Goal: Information Seeking & Learning: Learn about a topic

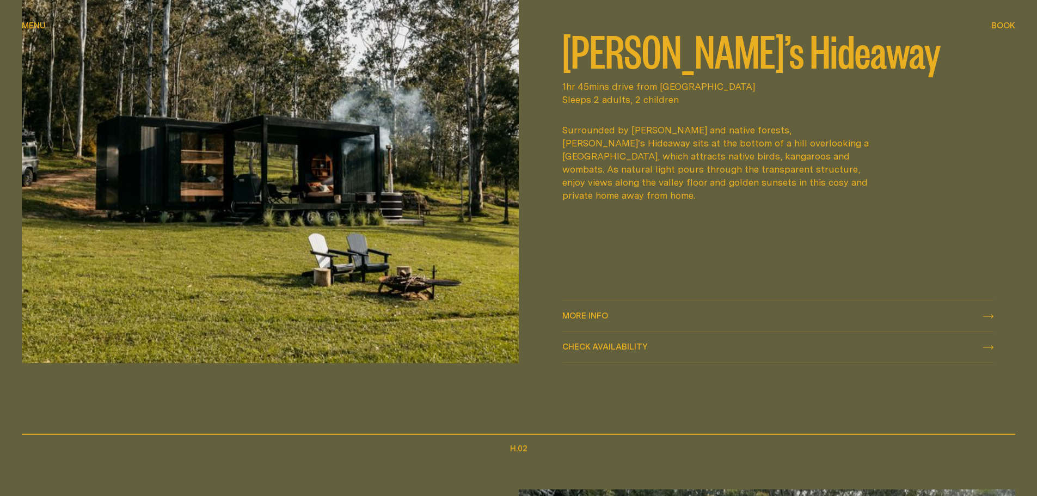
scroll to position [599, 0]
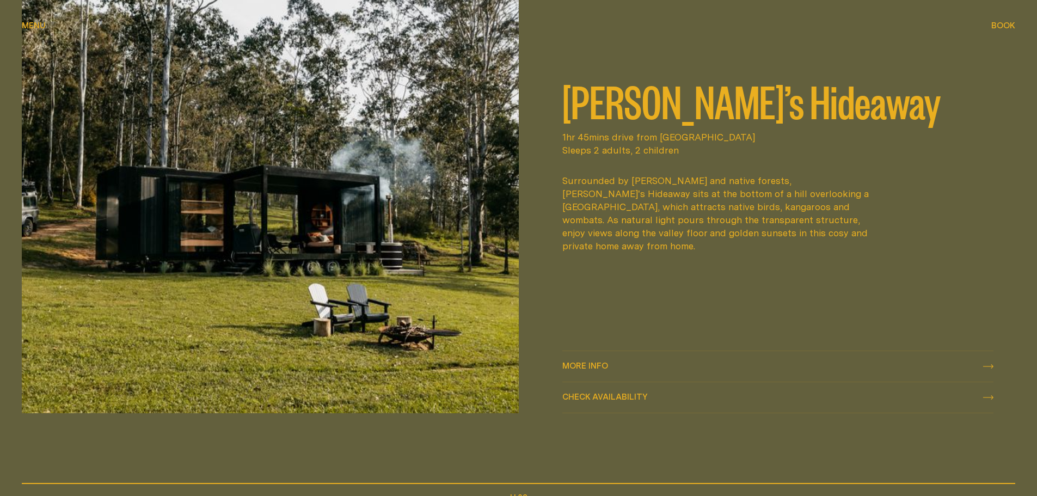
drag, startPoint x: 624, startPoint y: 365, endPoint x: 620, endPoint y: 358, distance: 7.6
click at [624, 365] on div "More info More info" at bounding box center [778, 366] width 432 height 13
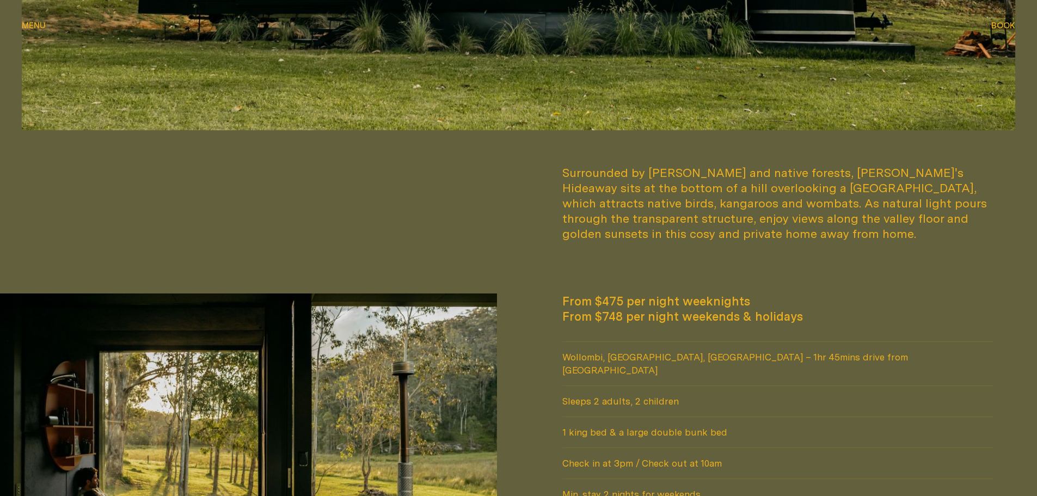
scroll to position [871, 0]
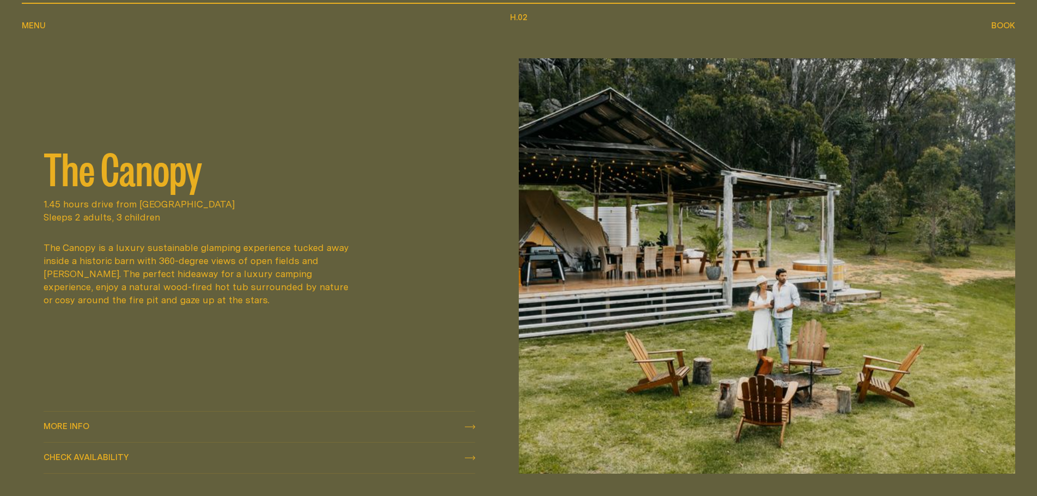
scroll to position [1089, 0]
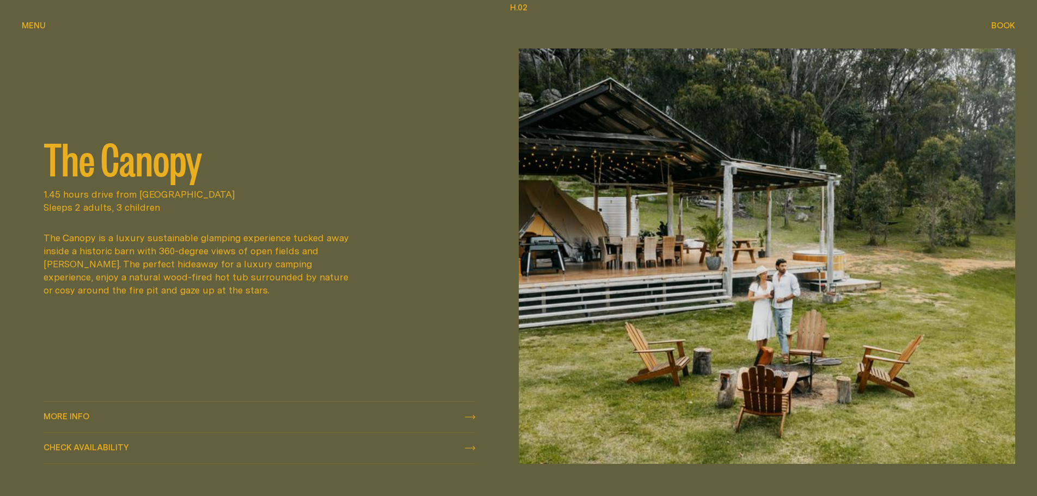
drag, startPoint x: 254, startPoint y: 412, endPoint x: 259, endPoint y: 407, distance: 7.0
click at [254, 412] on div "More info More info" at bounding box center [260, 416] width 432 height 13
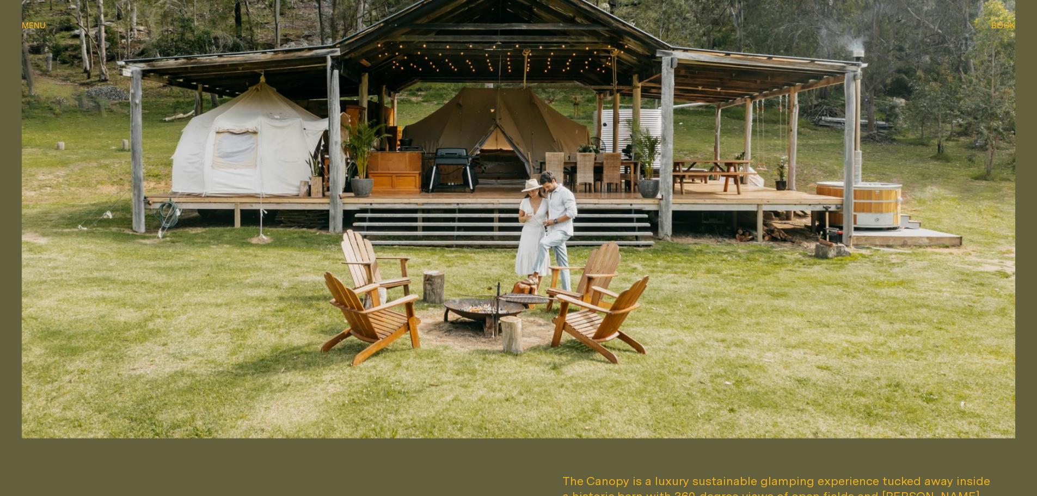
scroll to position [435, 0]
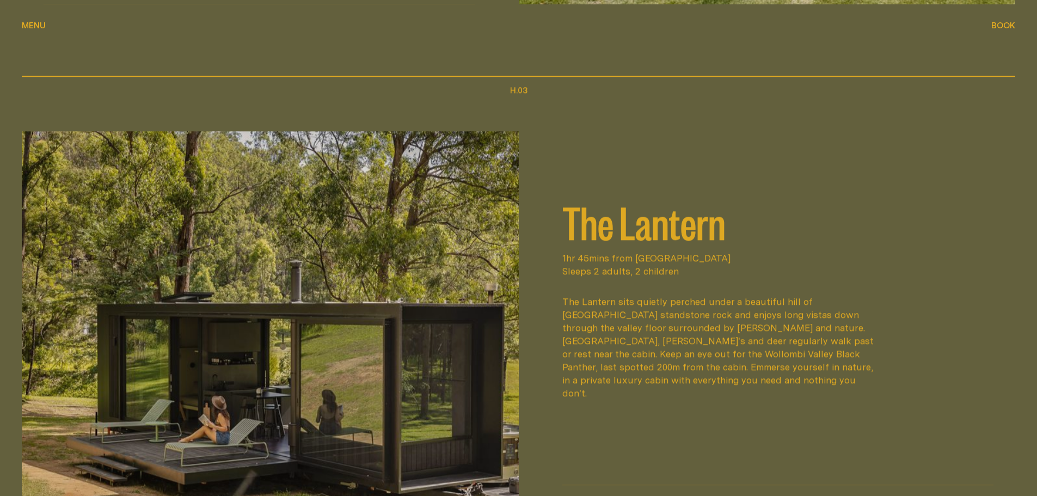
scroll to position [1742, 0]
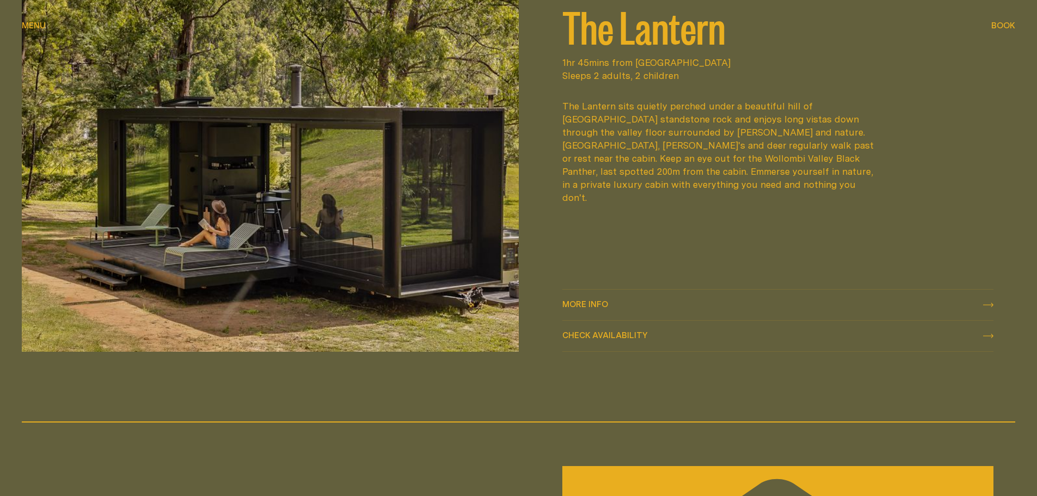
drag, startPoint x: 621, startPoint y: 303, endPoint x: 622, endPoint y: 297, distance: 6.6
click at [621, 303] on div "More info More info" at bounding box center [778, 304] width 432 height 13
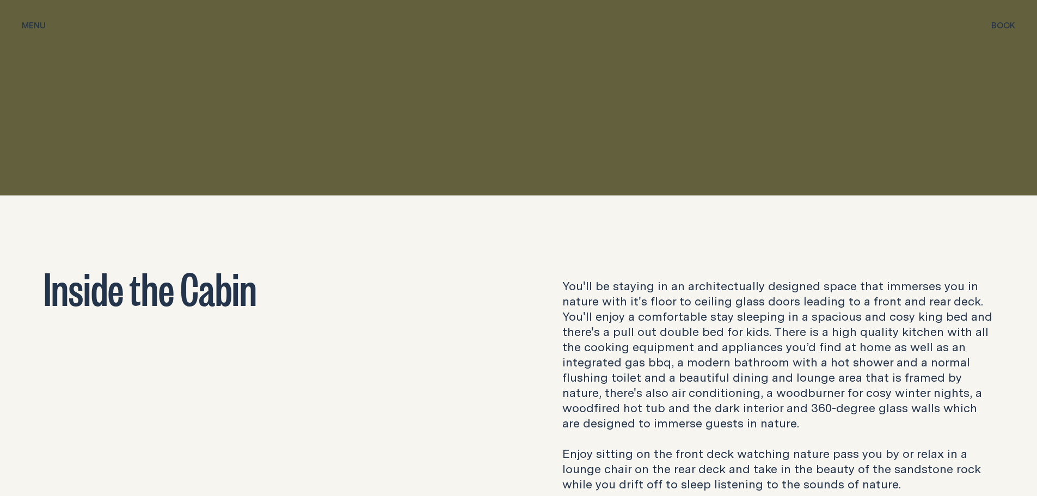
scroll to position [1851, 0]
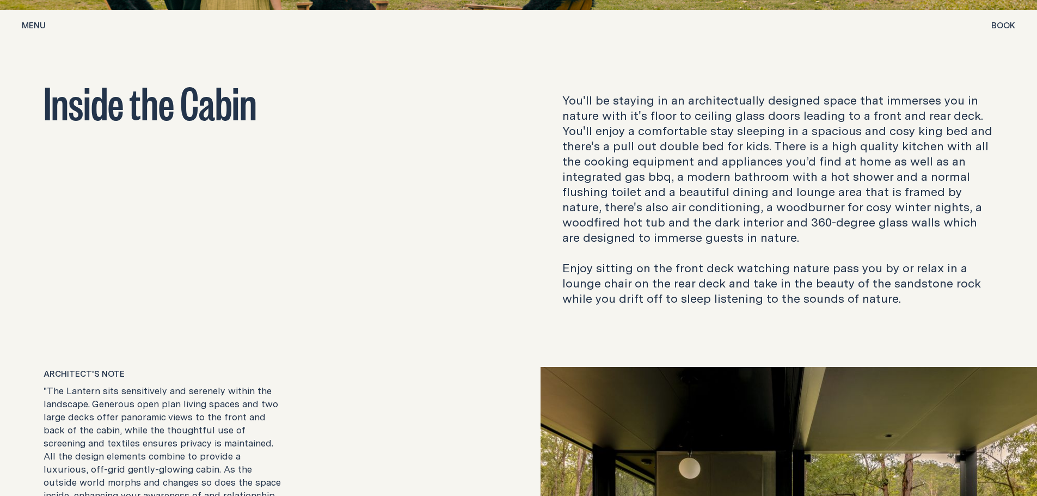
click at [637, 170] on p "You'll be staying in an architectually designed space that immerses you in natu…" at bounding box center [778, 199] width 432 height 213
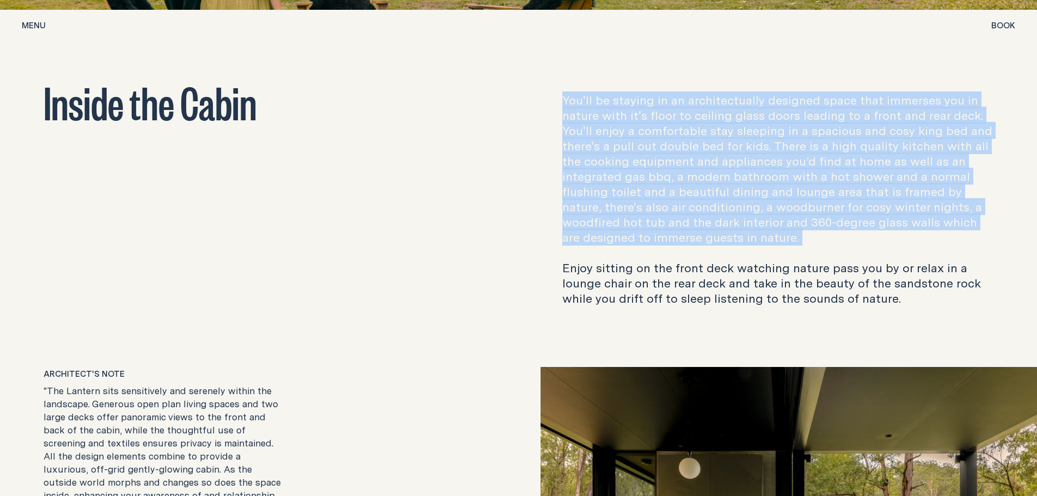
click at [637, 170] on p "You'll be staying in an architectually designed space that immerses you in natu…" at bounding box center [778, 199] width 432 height 213
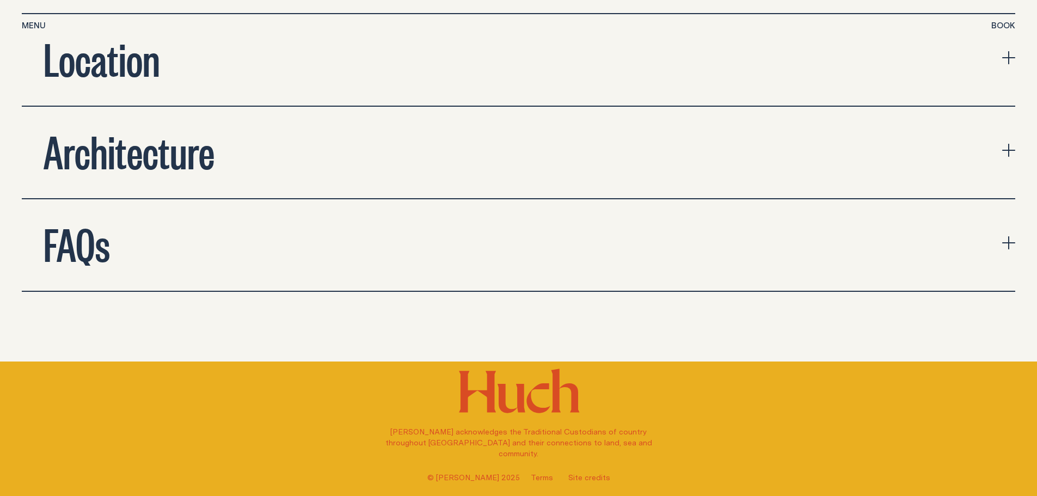
scroll to position [3996, 0]
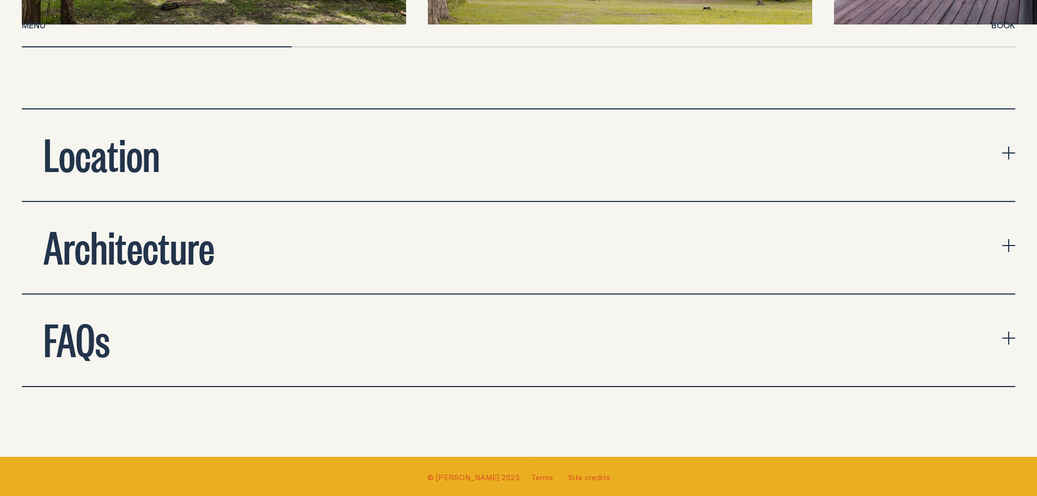
click at [278, 229] on button "Architecture" at bounding box center [518, 247] width 993 height 91
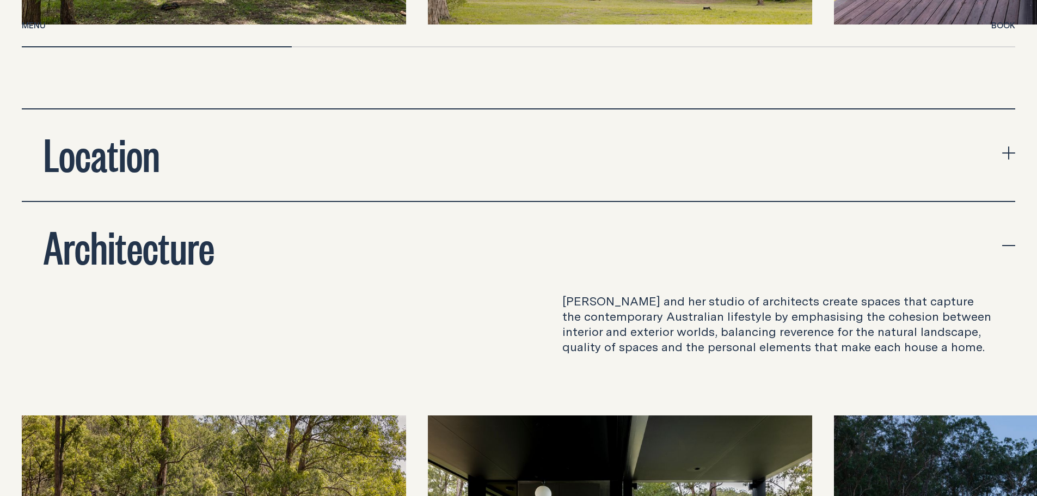
click at [657, 293] on p "[PERSON_NAME] and her studio of architects create spaces that capture the conte…" at bounding box center [778, 323] width 432 height 61
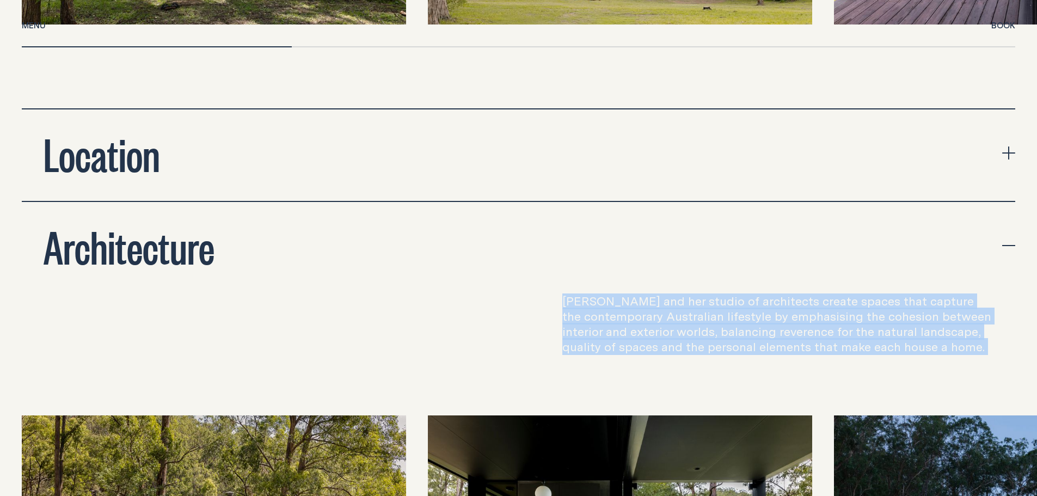
click at [657, 293] on p "[PERSON_NAME] and her studio of architects create spaces that capture the conte…" at bounding box center [778, 323] width 432 height 61
click at [709, 311] on p "[PERSON_NAME] and her studio of architects create spaces that capture the conte…" at bounding box center [778, 323] width 432 height 61
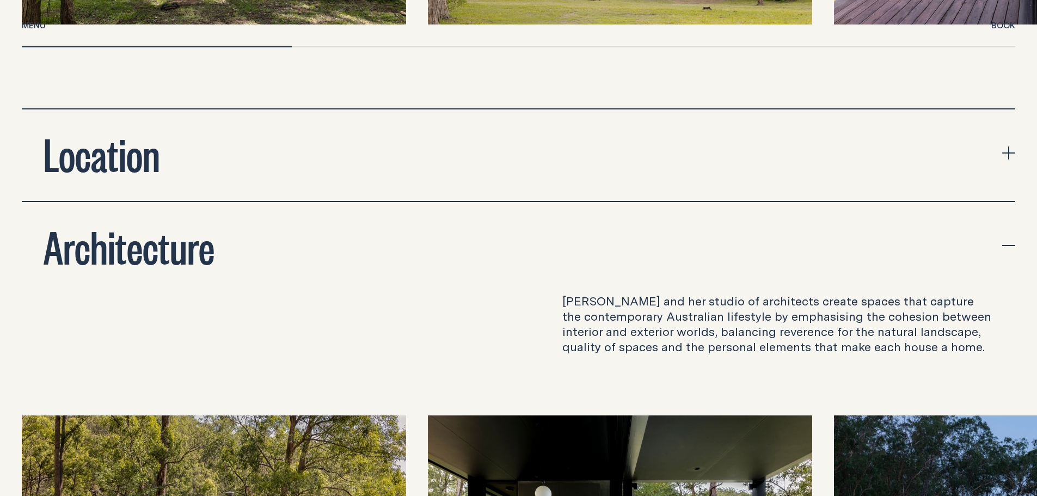
click at [633, 126] on button "Location" at bounding box center [518, 154] width 993 height 91
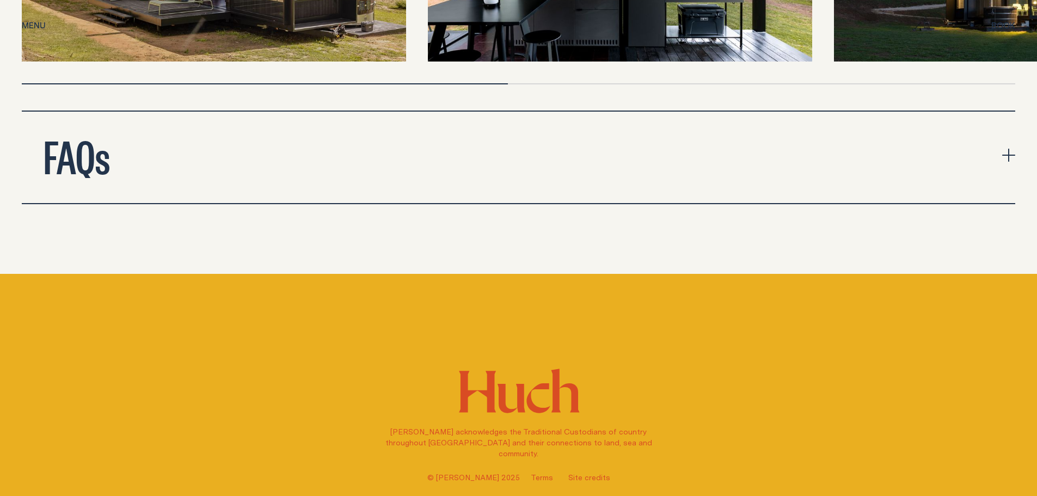
scroll to position [5139, 0]
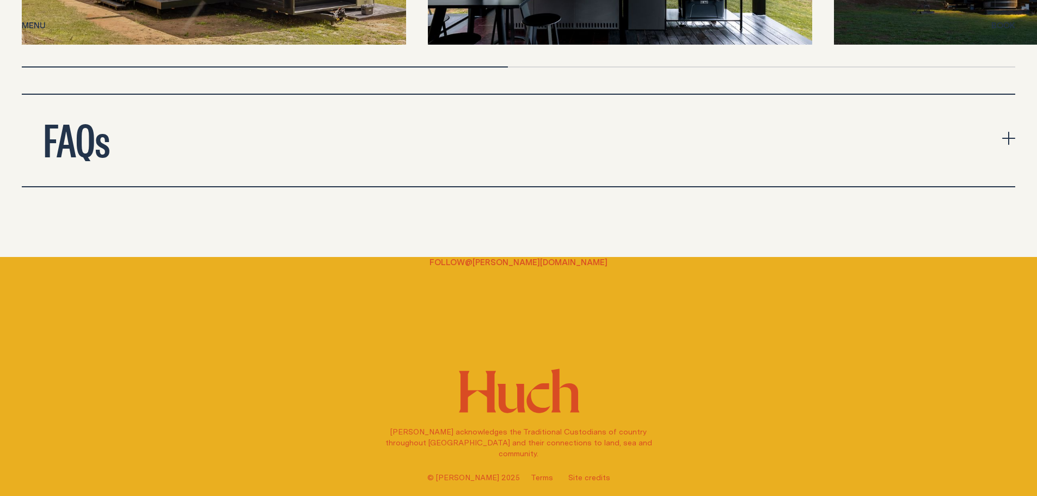
click at [1006, 132] on icon "expand accordion" at bounding box center [1008, 138] width 13 height 13
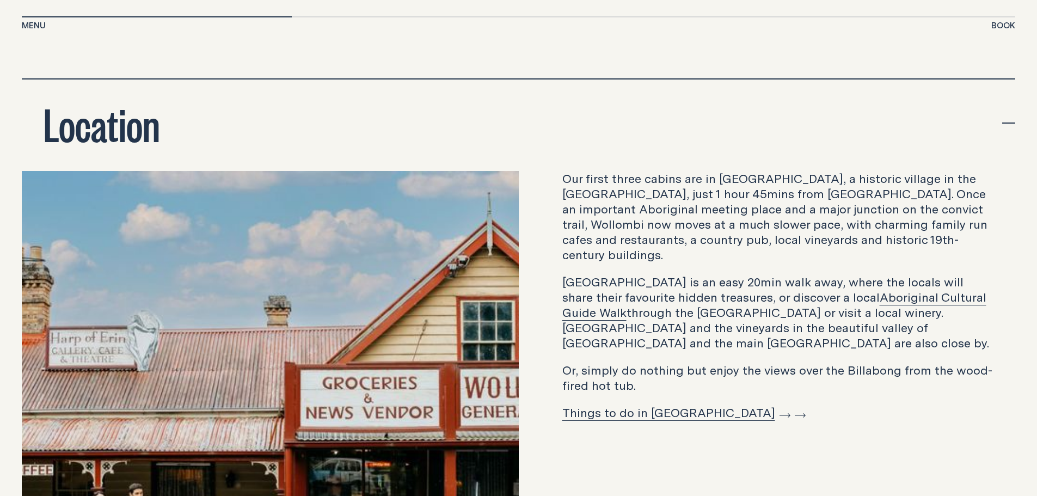
scroll to position [4051, 0]
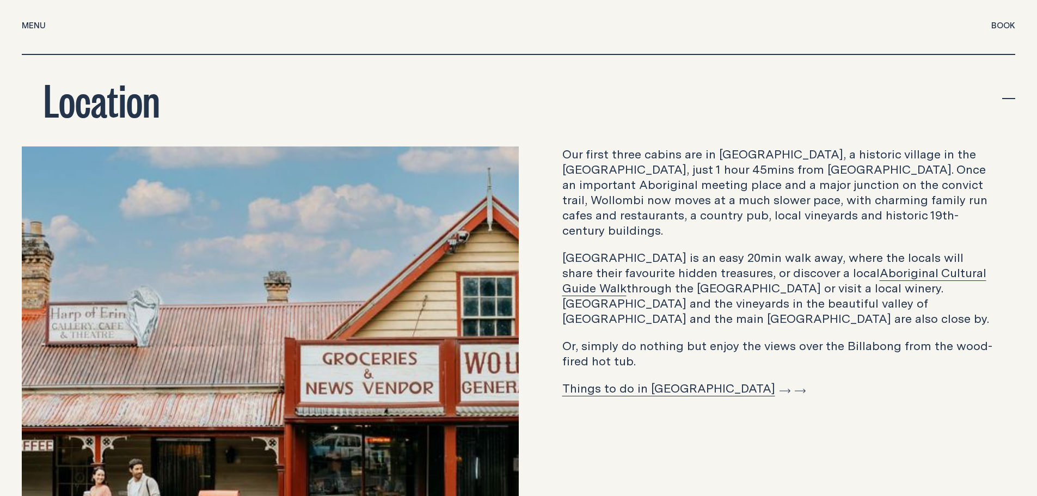
click at [657, 156] on p "Our first three cabins are in [GEOGRAPHIC_DATA], a historic village in the [GEO…" at bounding box center [778, 191] width 432 height 91
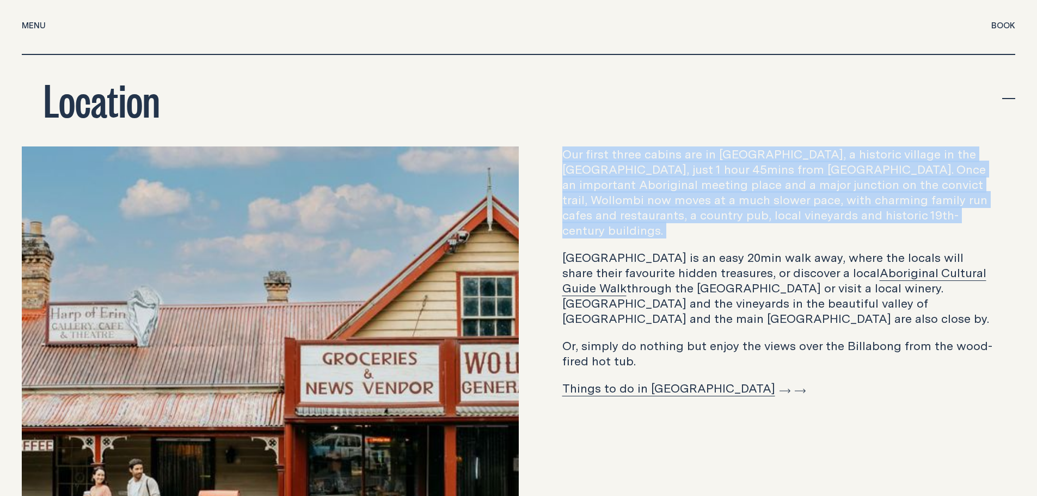
click at [657, 156] on p "Our first three cabins are in [GEOGRAPHIC_DATA], a historic village in the [GEO…" at bounding box center [778, 191] width 432 height 91
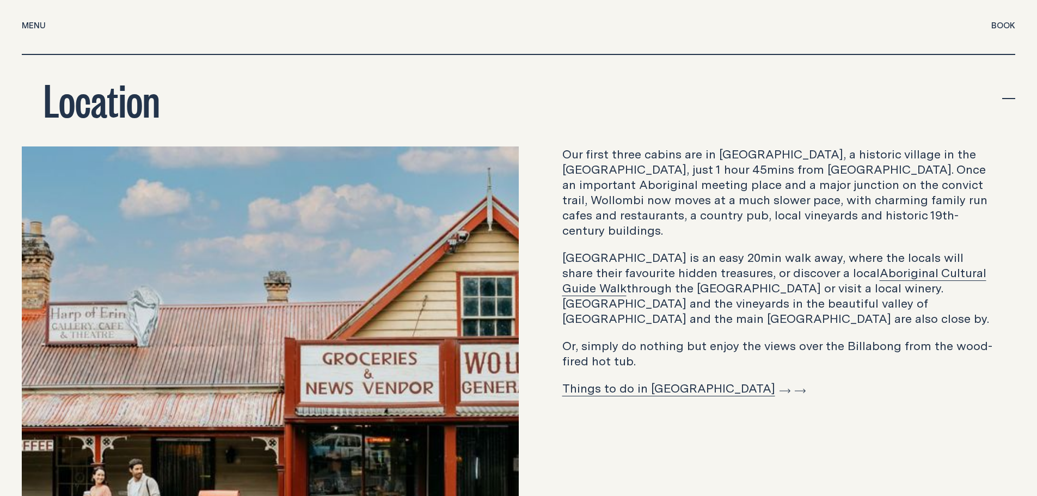
click at [666, 250] on p "[GEOGRAPHIC_DATA] is an easy 20min walk away, where the locals will share their…" at bounding box center [778, 288] width 432 height 76
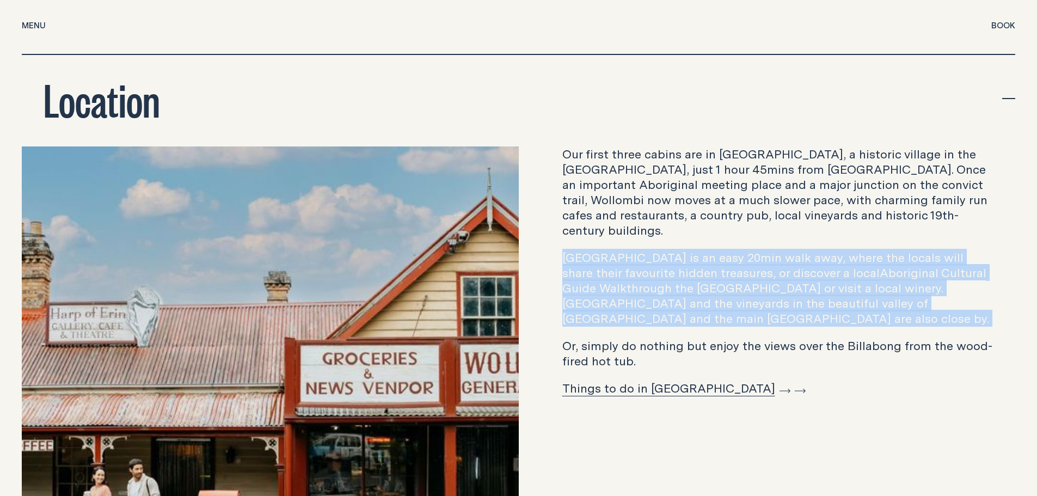
click at [666, 250] on p "[GEOGRAPHIC_DATA] is an easy 20min walk away, where the locals will share their…" at bounding box center [778, 288] width 432 height 76
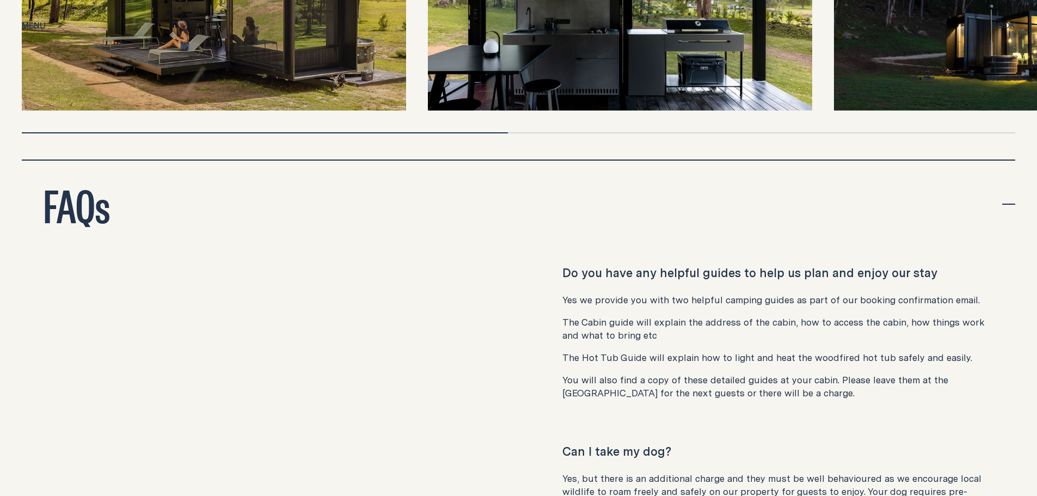
scroll to position [5194, 0]
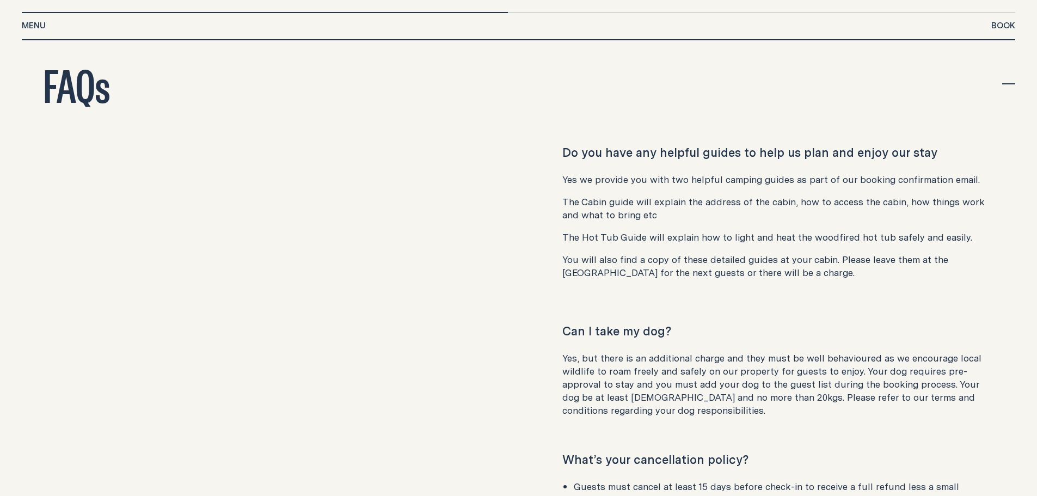
click at [702, 173] on p "Yes we provide you with two helpful camping guides as part of our booking confi…" at bounding box center [778, 179] width 432 height 13
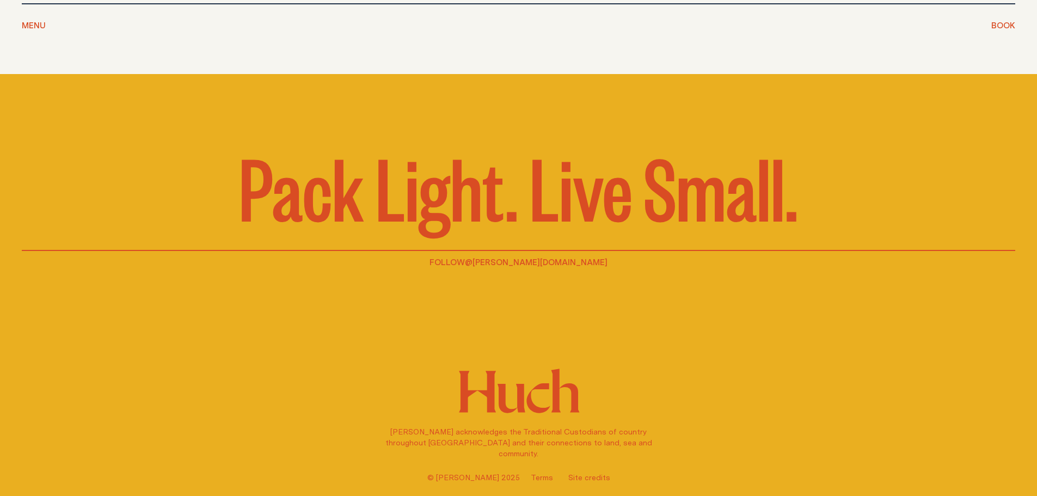
scroll to position [7380, 0]
click at [572, 475] on link "Site credits" at bounding box center [589, 477] width 42 height 11
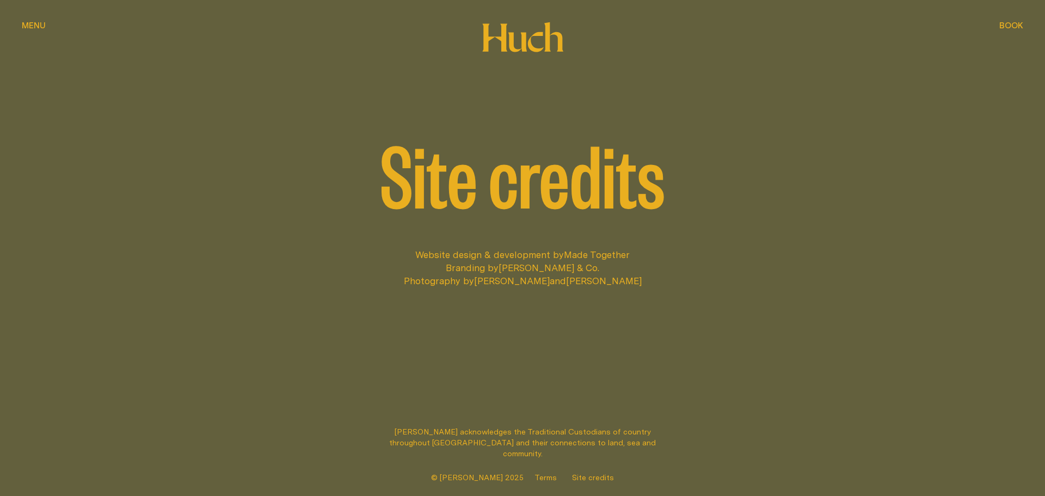
click at [33, 21] on span "Menu" at bounding box center [34, 17] width 24 height 8
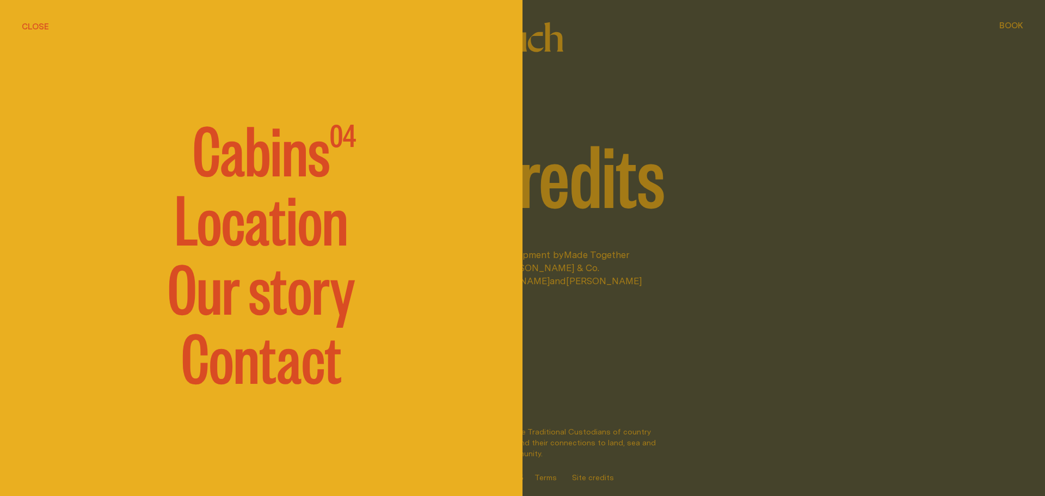
click at [292, 363] on link "Contact" at bounding box center [261, 354] width 161 height 65
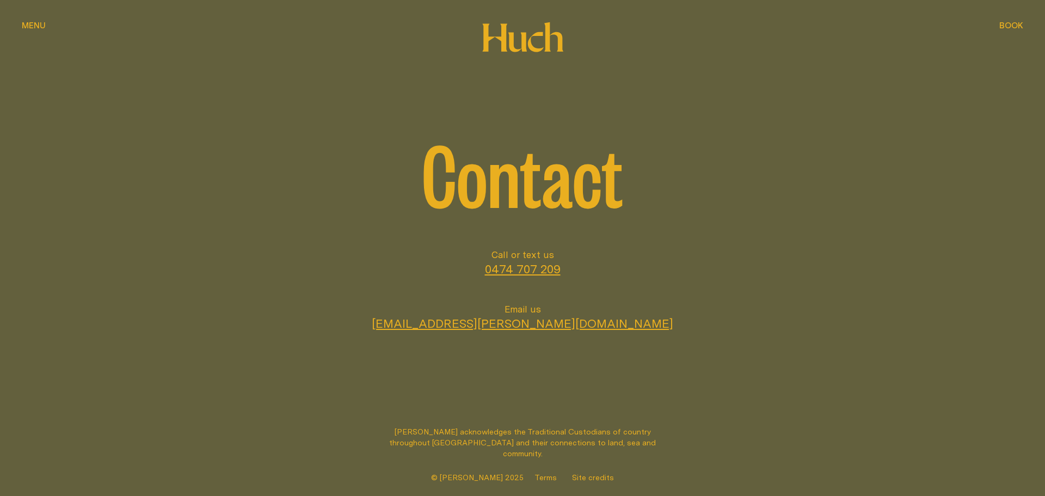
click at [39, 26] on span "Menu" at bounding box center [34, 25] width 24 height 8
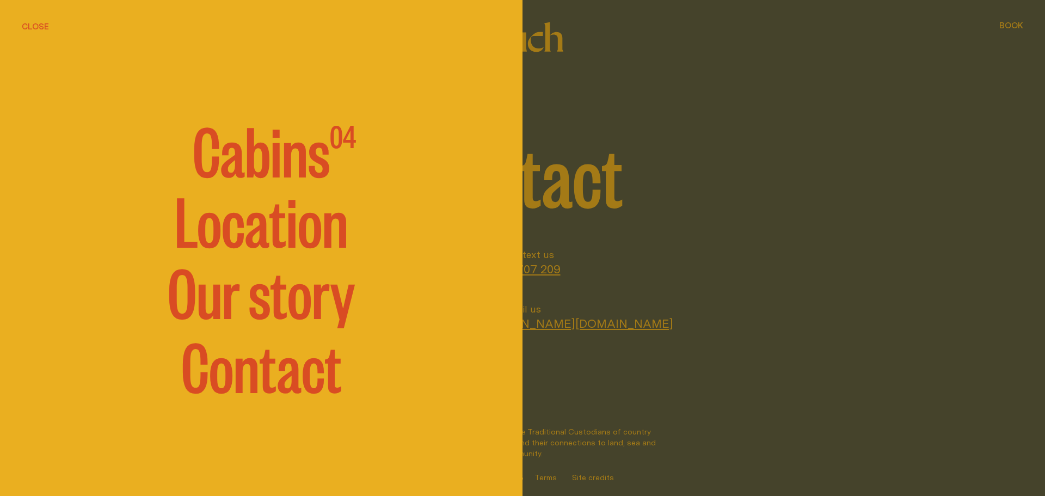
click at [308, 303] on link "Our story" at bounding box center [261, 290] width 187 height 65
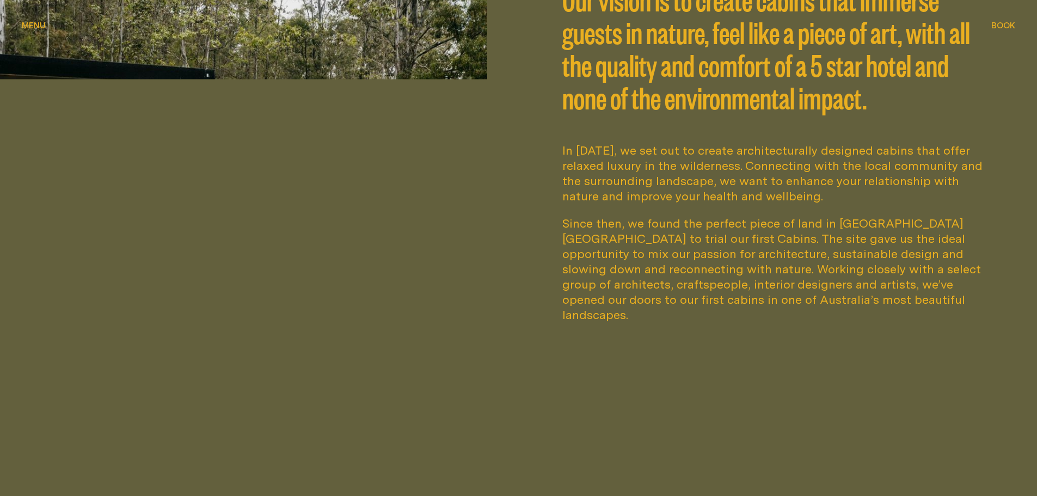
scroll to position [599, 0]
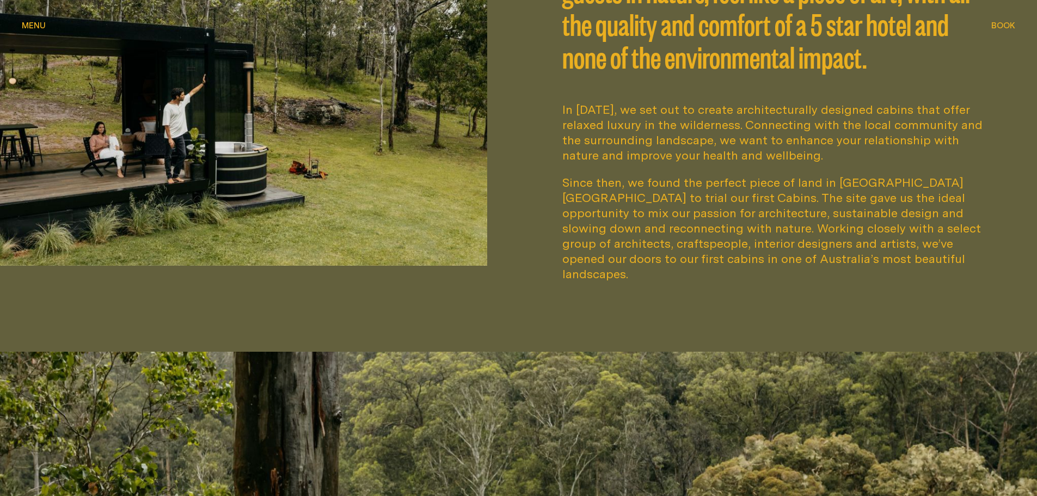
click at [657, 213] on p "Since then, we found the perfect piece of land in [GEOGRAPHIC_DATA] [GEOGRAPHIC…" at bounding box center [778, 228] width 432 height 107
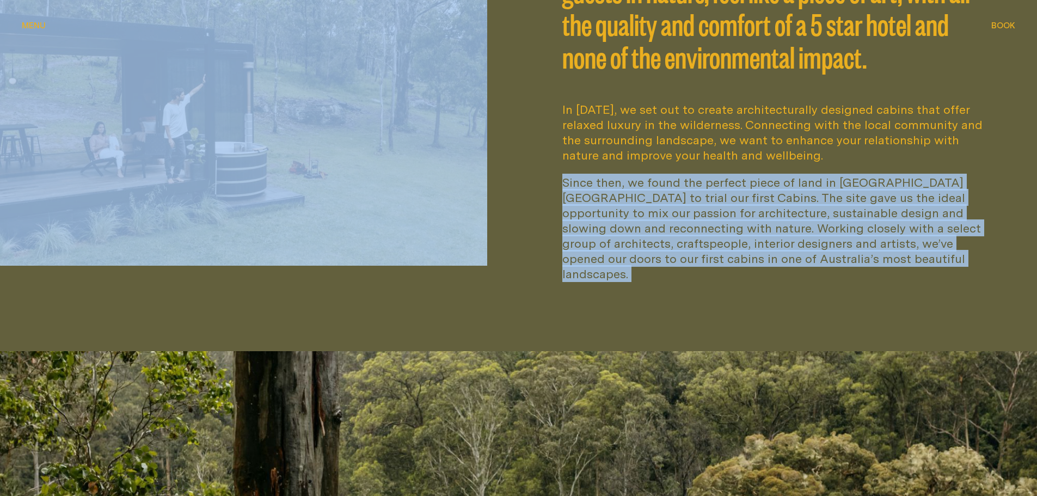
click at [657, 213] on p "Since then, we found the perfect piece of land in [GEOGRAPHIC_DATA] [GEOGRAPHIC…" at bounding box center [778, 228] width 432 height 107
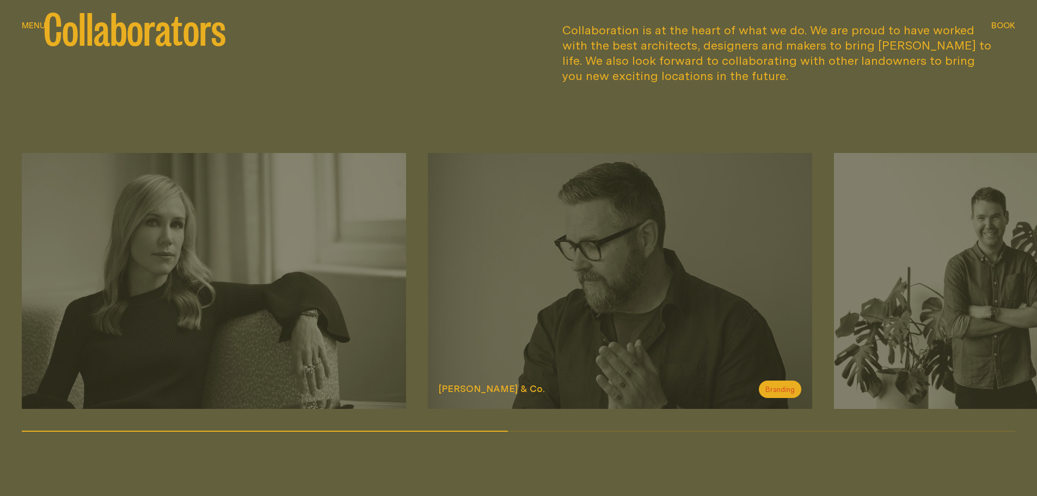
scroll to position [1361, 0]
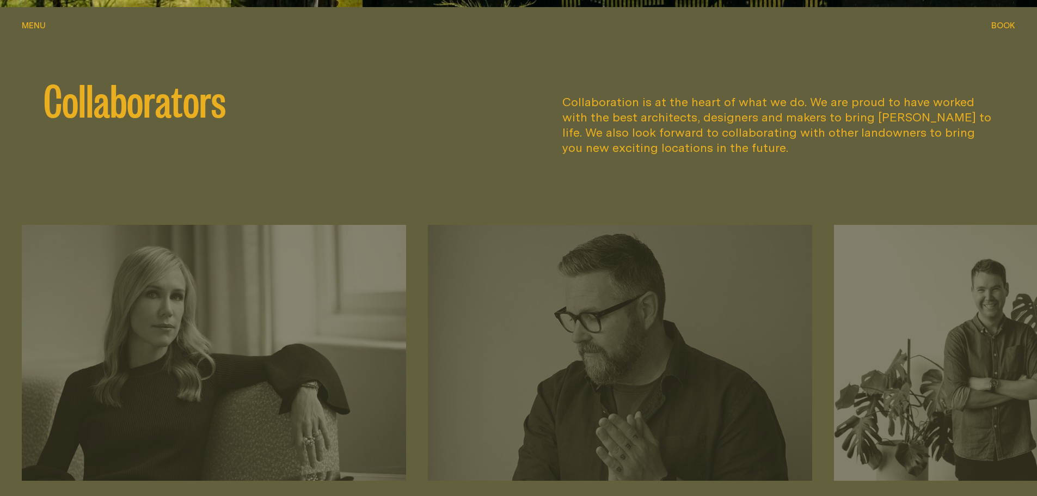
click at [621, 97] on p "Collaboration is at the heart of what we do. We are proud to have worked with t…" at bounding box center [778, 124] width 432 height 61
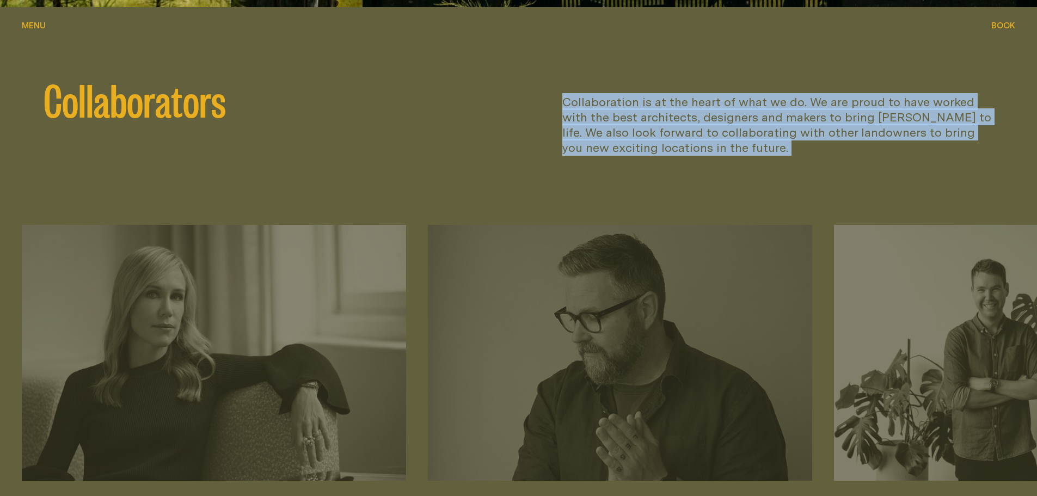
click at [621, 97] on p "Collaboration is at the heart of what we do. We are proud to have worked with t…" at bounding box center [778, 124] width 432 height 61
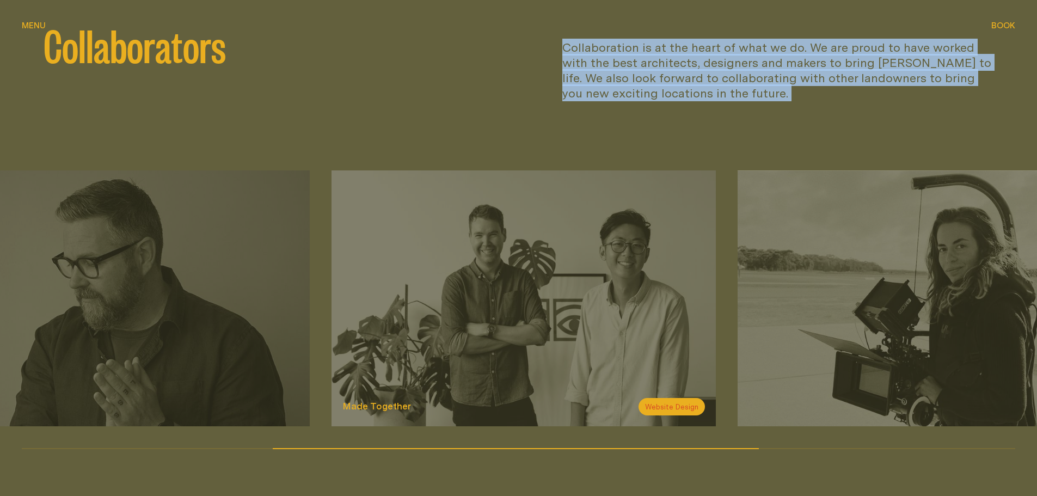
drag, startPoint x: 984, startPoint y: 330, endPoint x: 481, endPoint y: 311, distance: 503.4
click at [481, 311] on img at bounding box center [524, 298] width 384 height 256
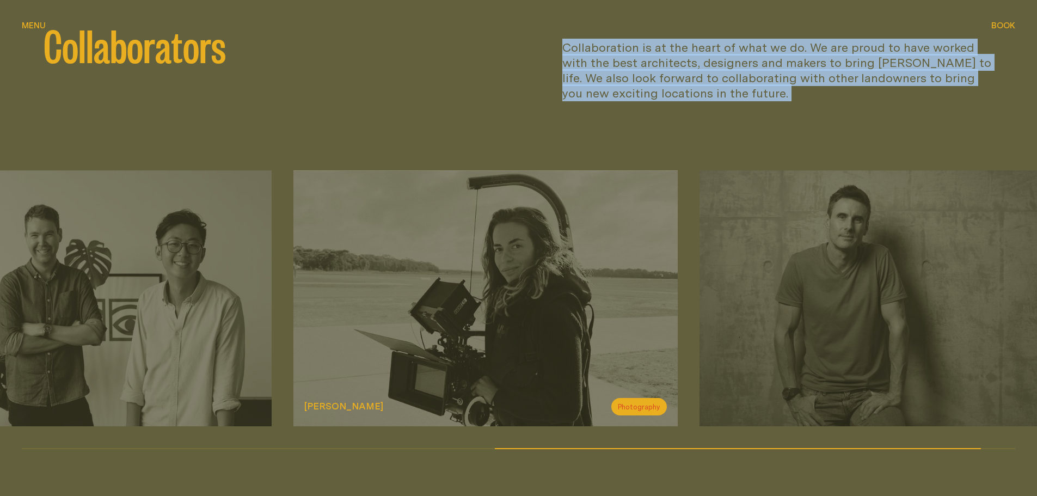
drag, startPoint x: 719, startPoint y: 339, endPoint x: 441, endPoint y: 342, distance: 277.1
click at [441, 342] on img at bounding box center [485, 298] width 384 height 256
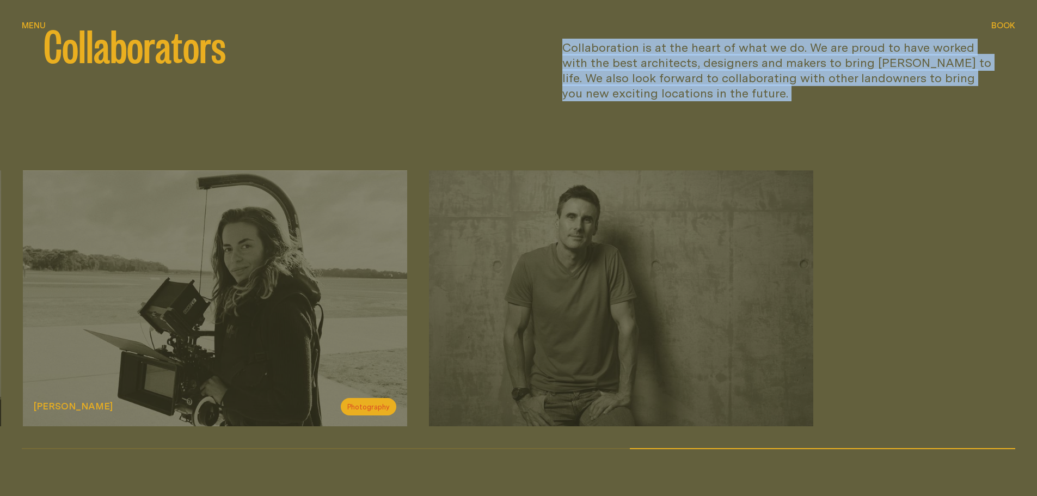
drag, startPoint x: 725, startPoint y: 334, endPoint x: 403, endPoint y: 330, distance: 321.7
click at [403, 330] on div "[PERSON_NAME] Architects Architecture [PERSON_NAME] & Co. Branding Made Togethe…" at bounding box center [518, 298] width 993 height 256
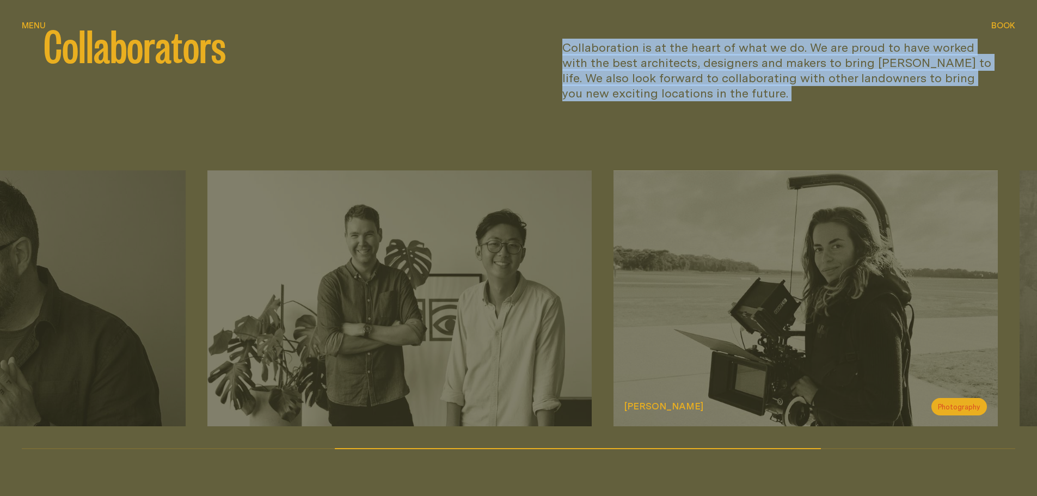
drag, startPoint x: 416, startPoint y: 366, endPoint x: 807, endPoint y: 377, distance: 391.0
click at [807, 377] on div "[PERSON_NAME] Photography" at bounding box center [806, 298] width 384 height 256
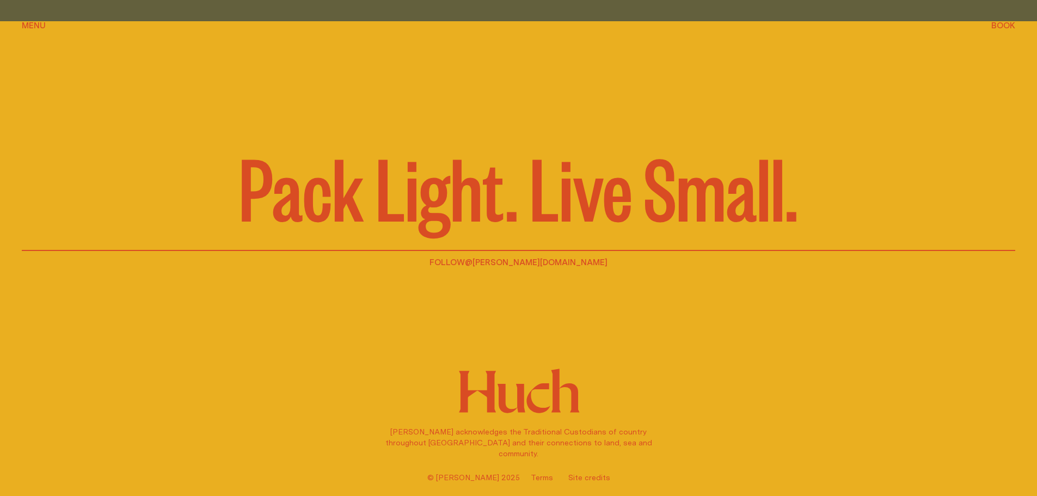
scroll to position [1915, 0]
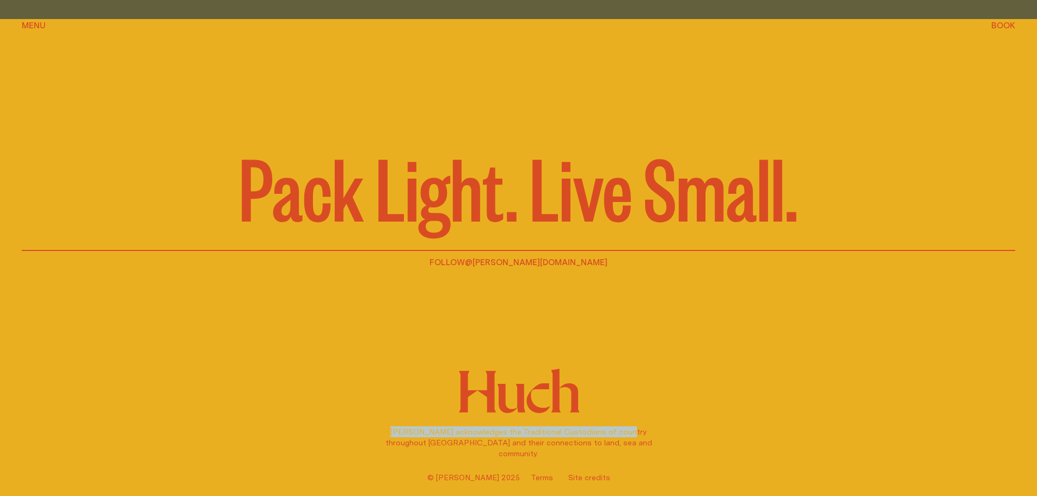
drag, startPoint x: 623, startPoint y: 413, endPoint x: 459, endPoint y: 416, distance: 163.9
click at [459, 416] on div "[PERSON_NAME] acknowledges the Traditional Custodians of country throughout [GE…" at bounding box center [518, 425] width 279 height 115
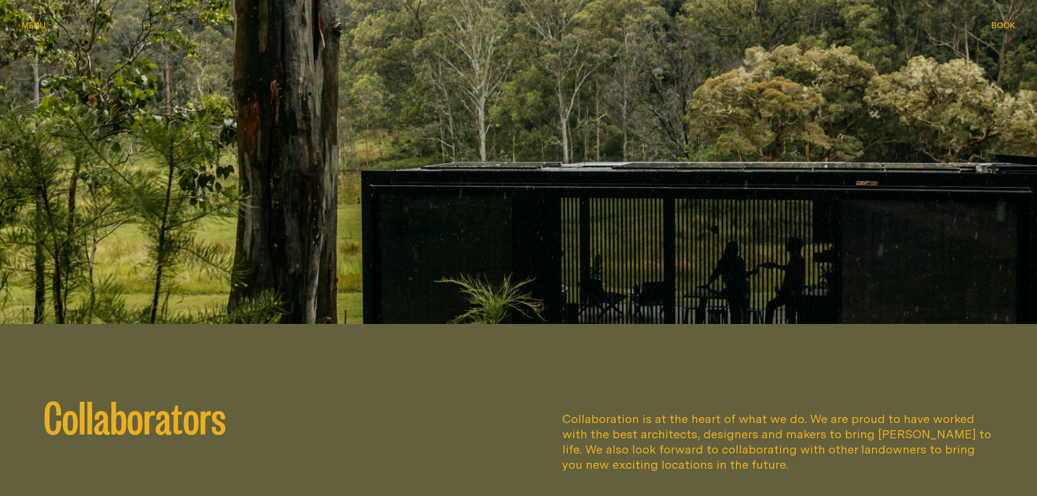
scroll to position [1207, 0]
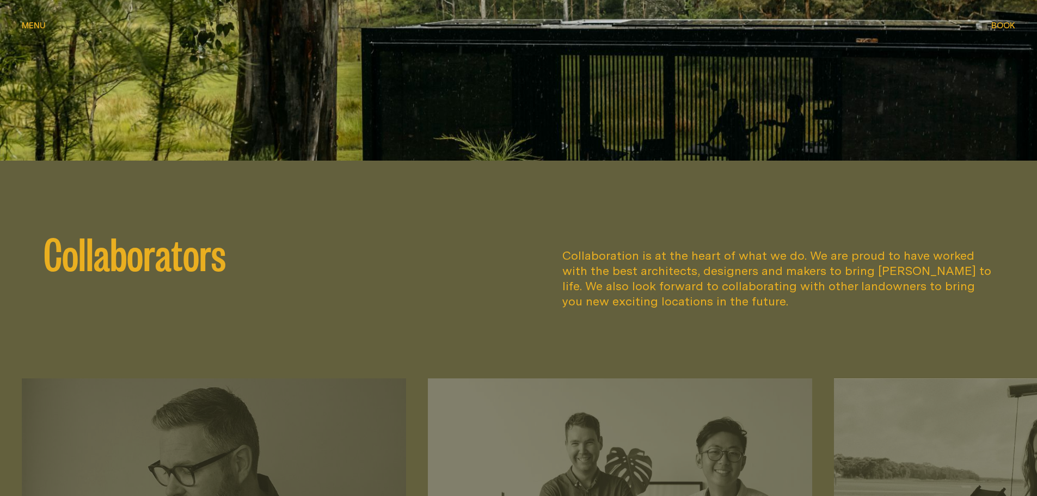
click at [629, 281] on p "Collaboration is at the heart of what we do. We are proud to have worked with t…" at bounding box center [778, 278] width 432 height 61
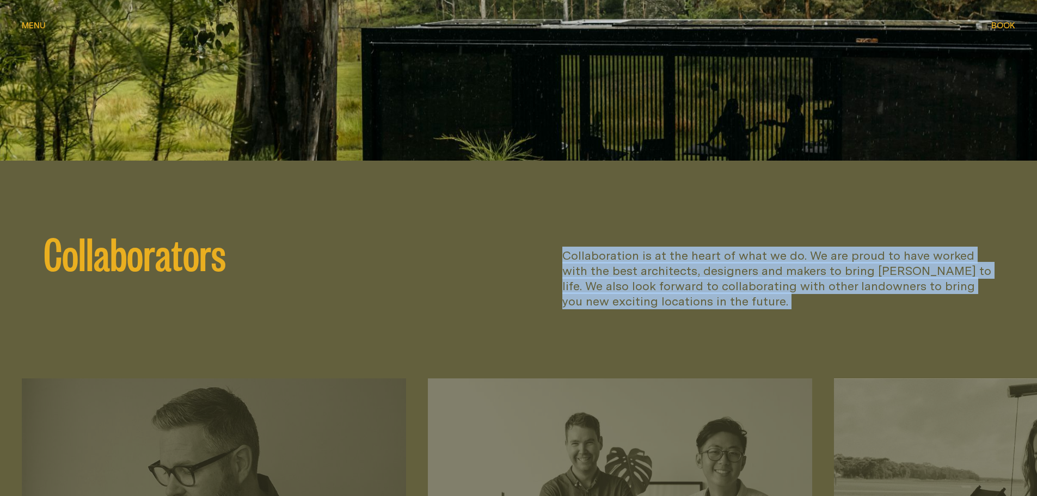
click at [629, 281] on p "Collaboration is at the heart of what we do. We are proud to have worked with t…" at bounding box center [778, 278] width 432 height 61
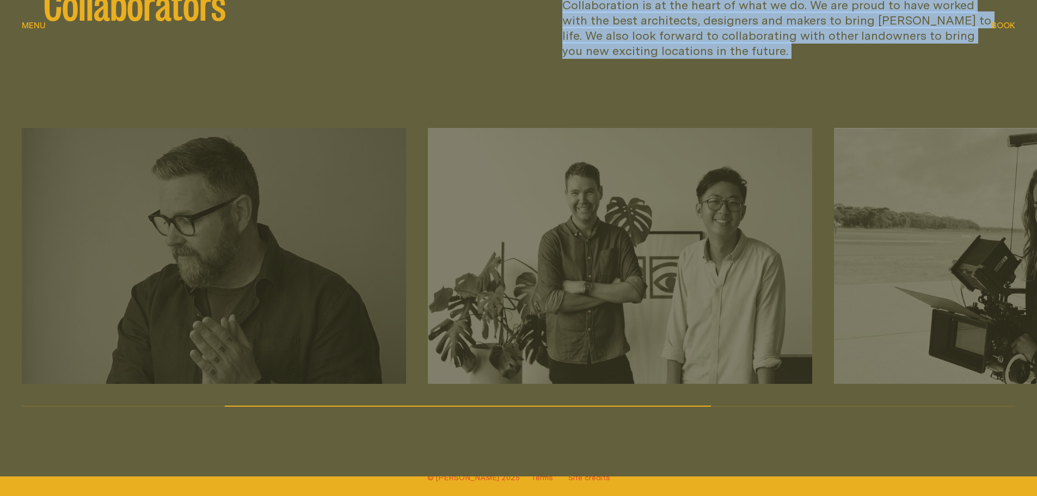
scroll to position [1534, 0]
